Goal: Information Seeking & Learning: Learn about a topic

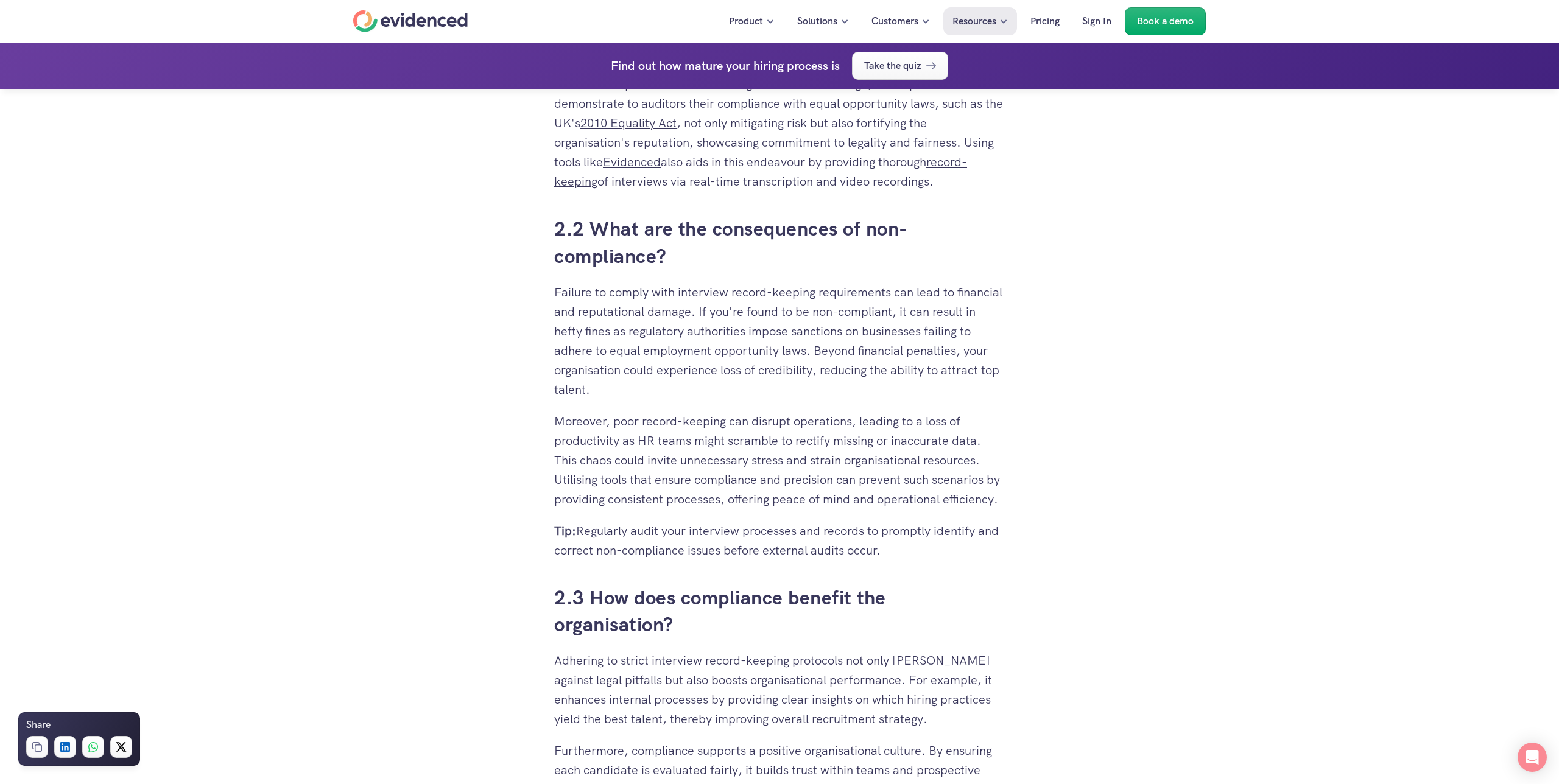
scroll to position [4985, 0]
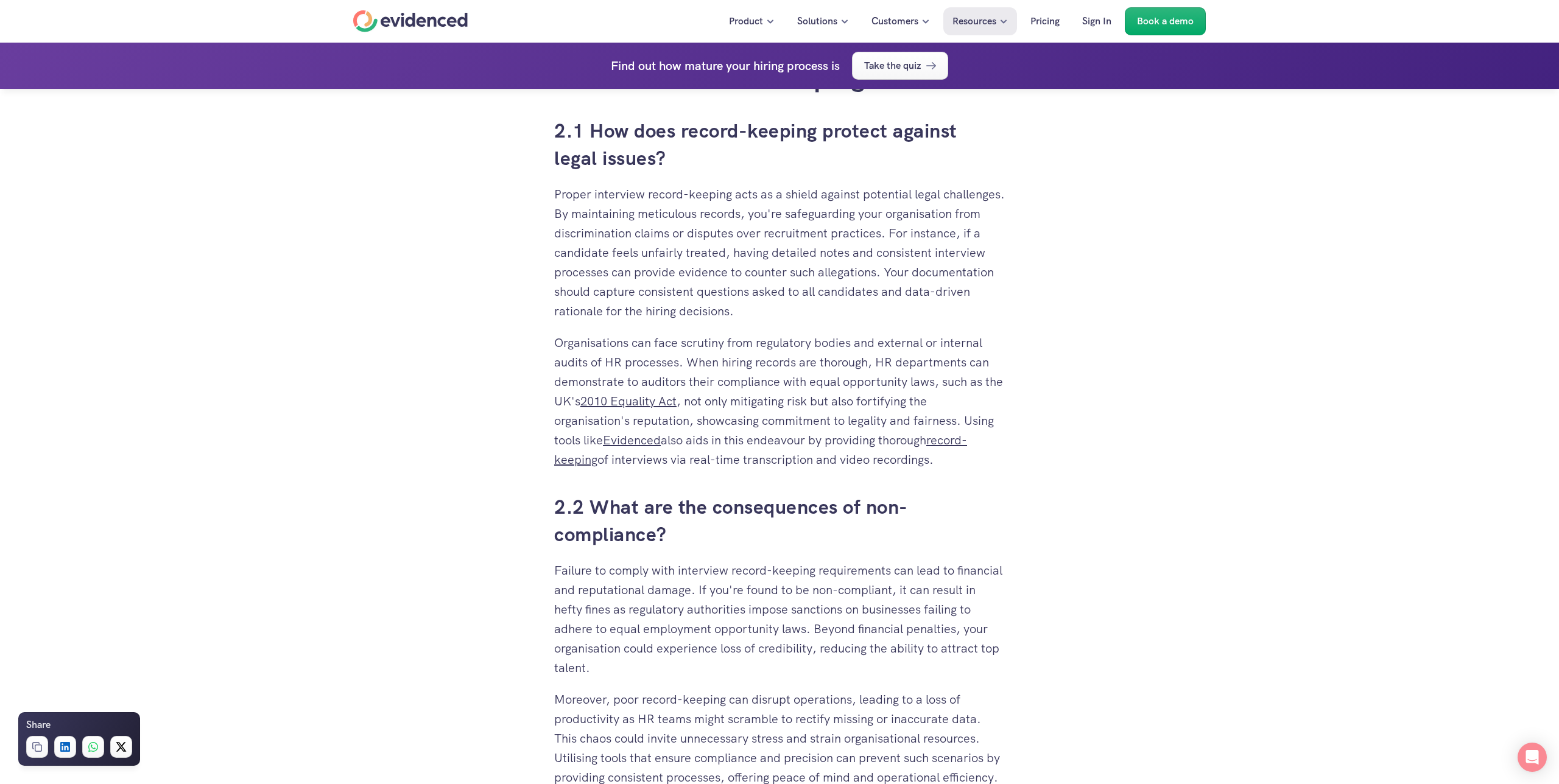
scroll to position [2375, 0]
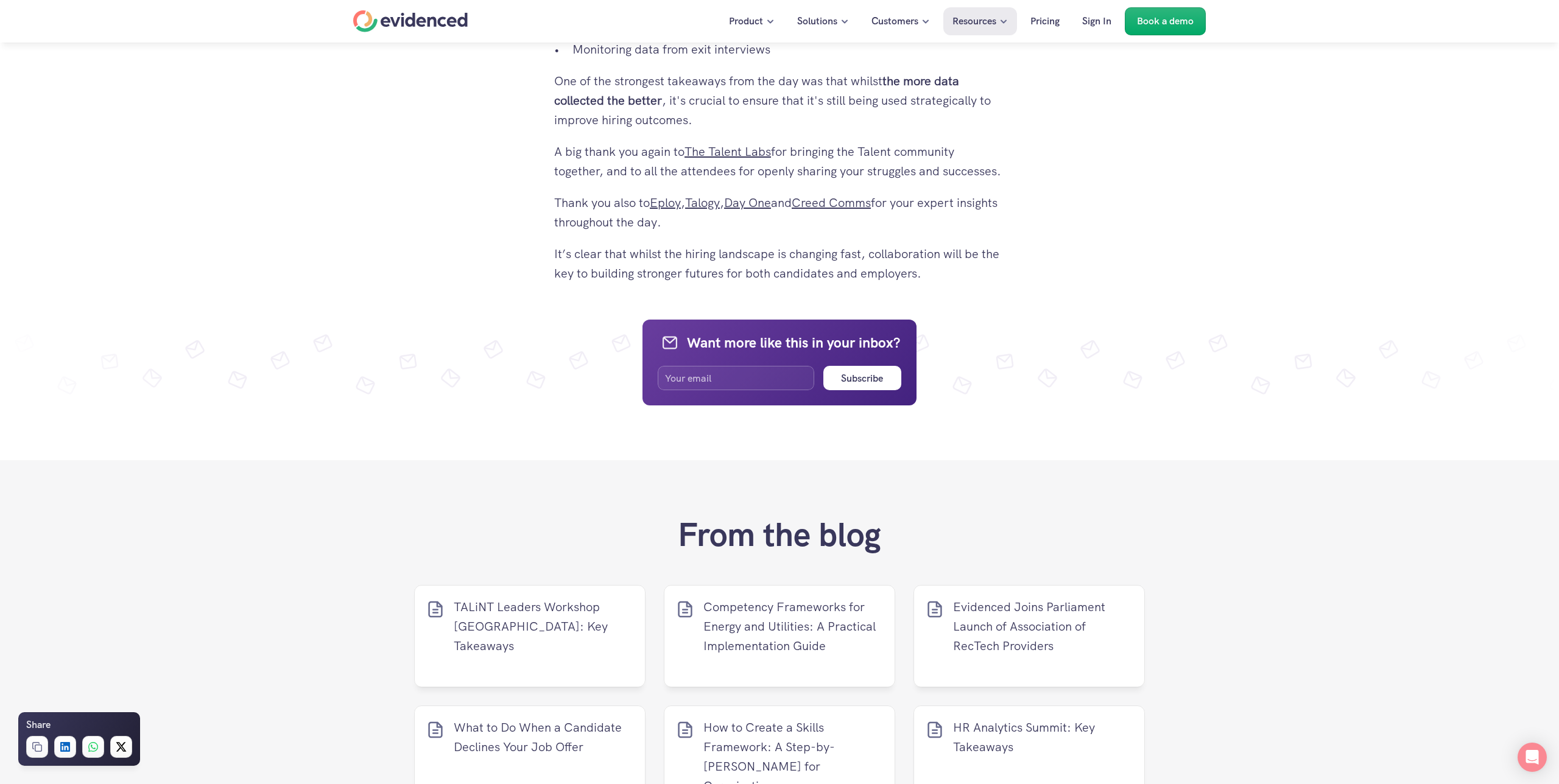
scroll to position [1850, 0]
